Goal: Use online tool/utility: Use online tool/utility

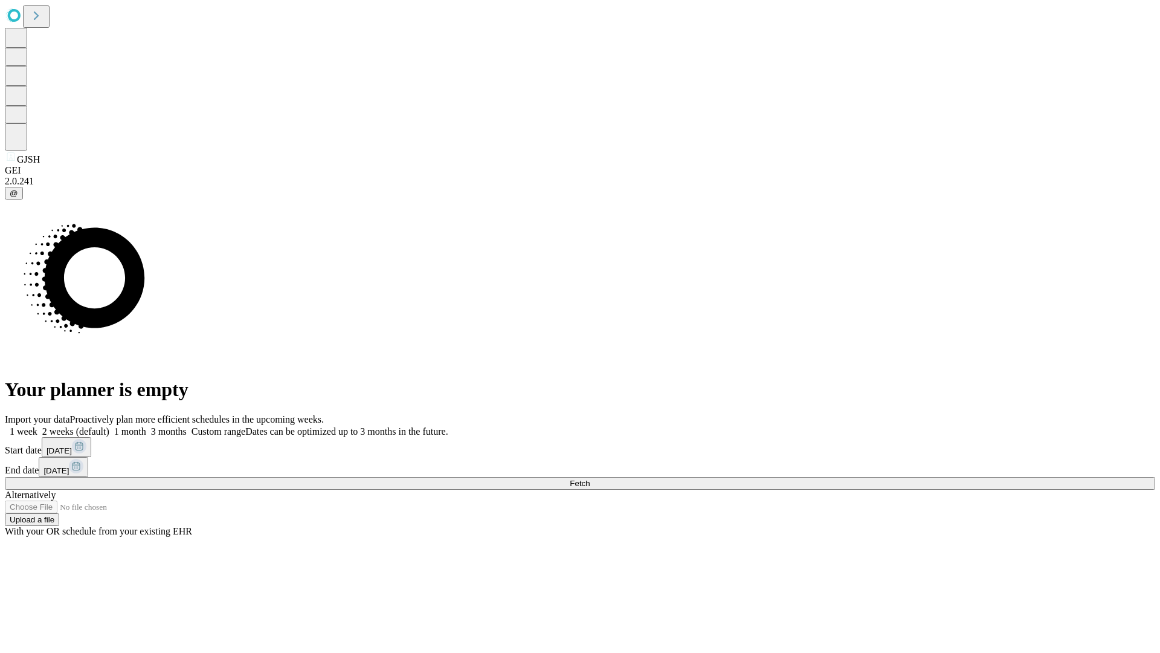
click at [590, 479] on span "Fetch" at bounding box center [580, 483] width 20 height 9
